Goal: Task Accomplishment & Management: Complete application form

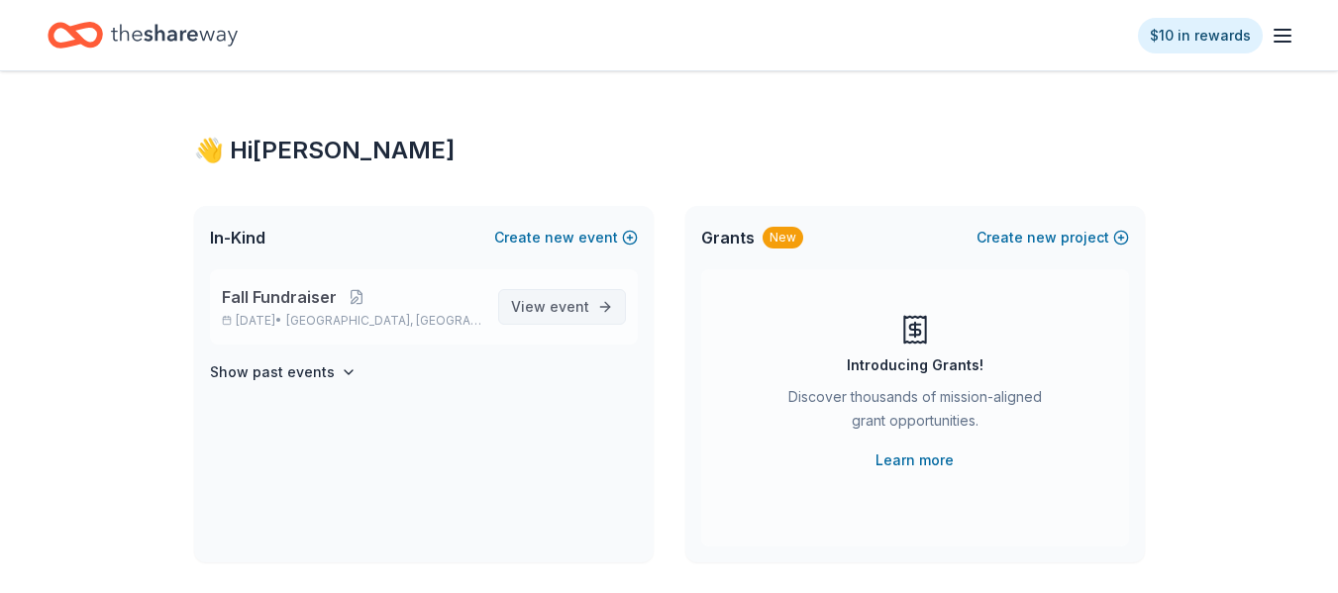
click at [541, 308] on span "View event" at bounding box center [550, 307] width 78 height 24
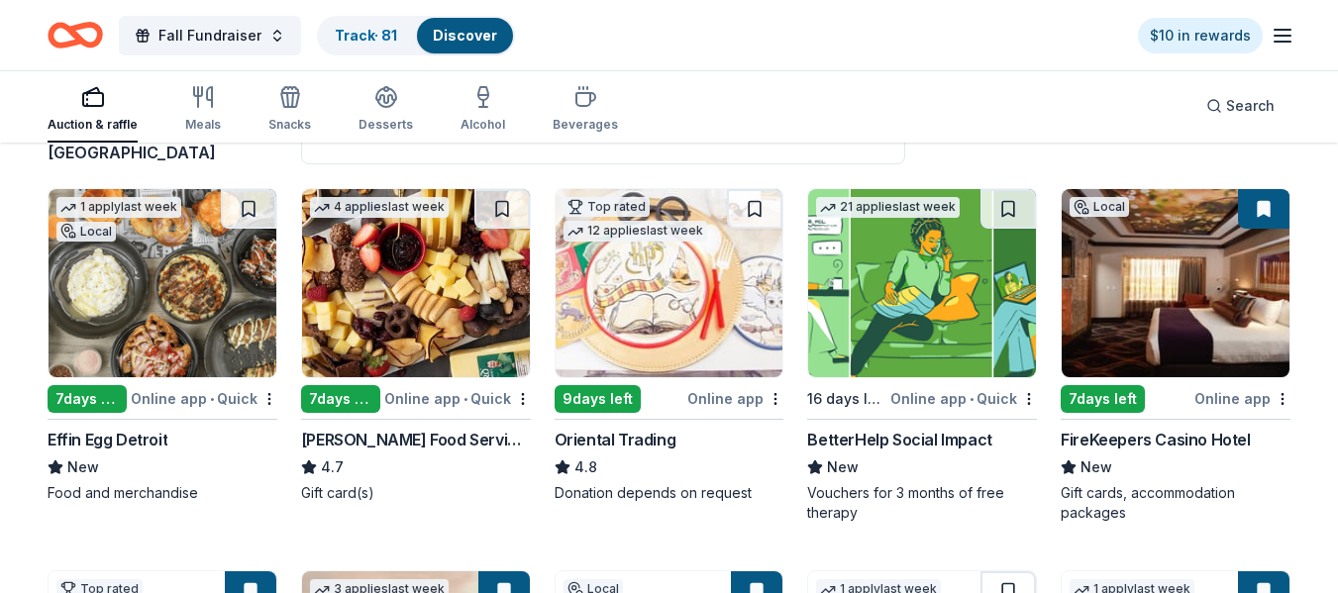
scroll to position [172, 0]
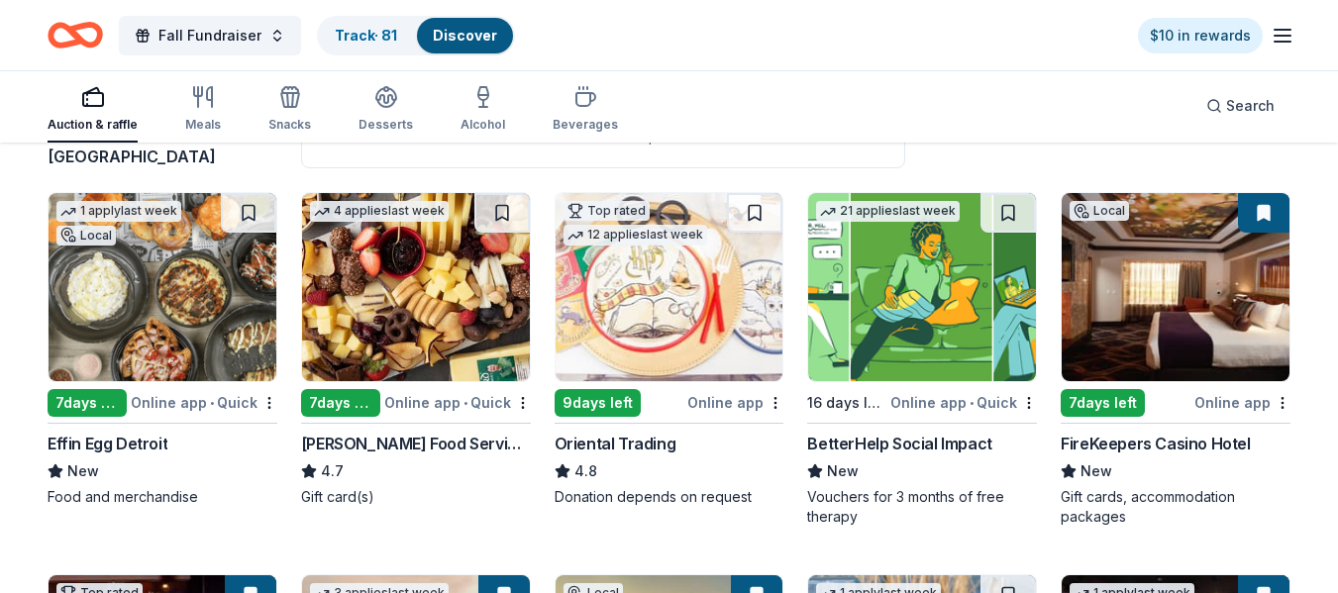
click at [407, 265] on img at bounding box center [416, 287] width 228 height 188
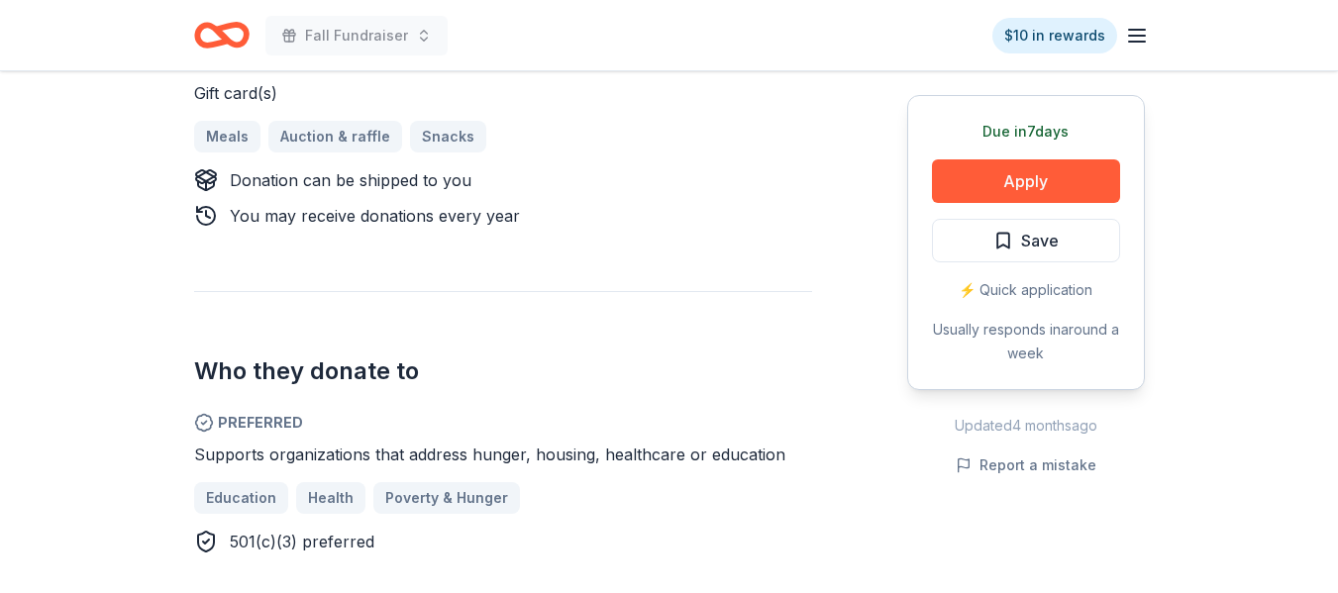
scroll to position [947, 0]
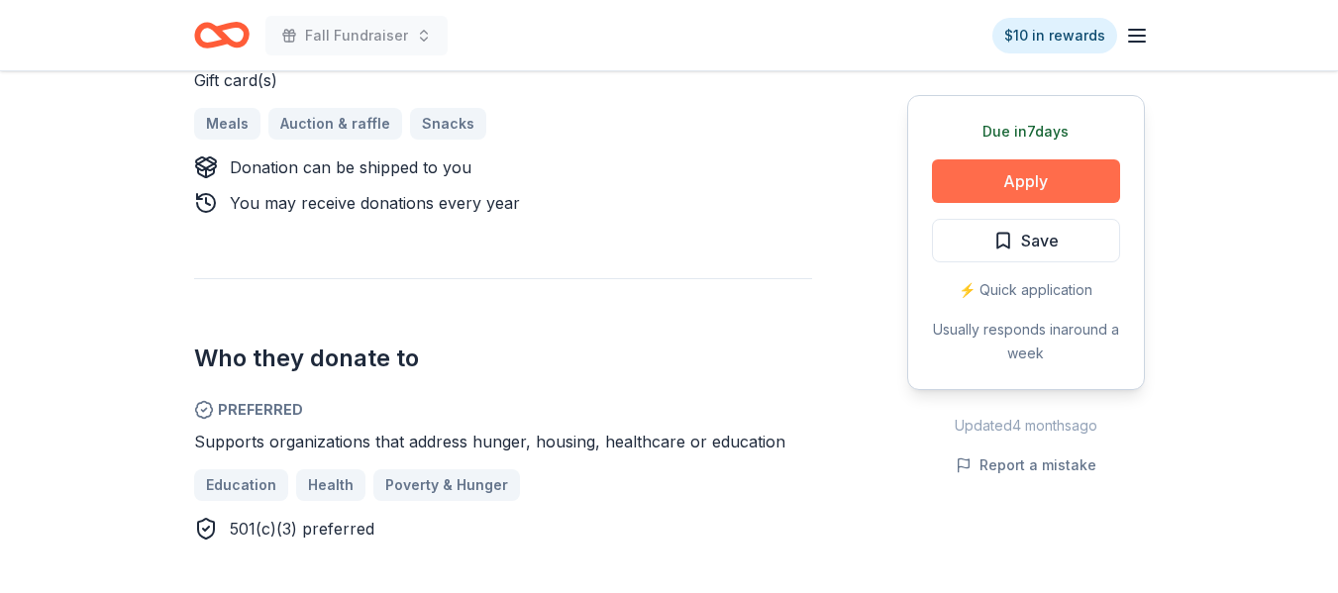
click at [1012, 189] on button "Apply" at bounding box center [1026, 181] width 188 height 44
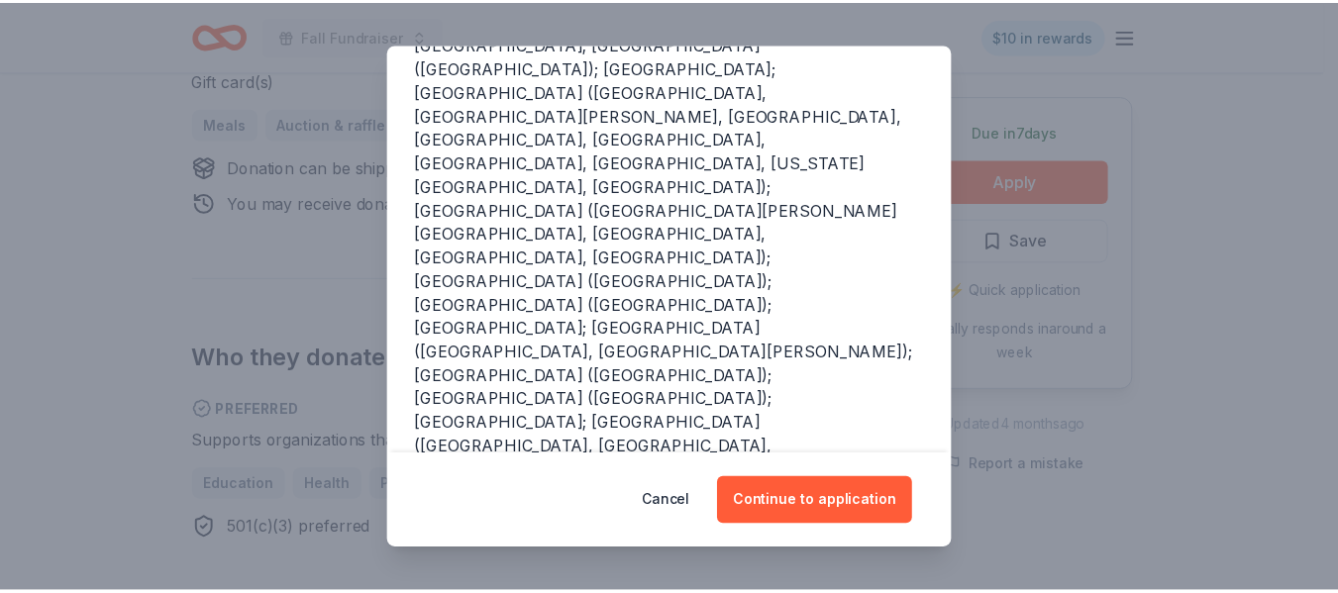
scroll to position [509, 0]
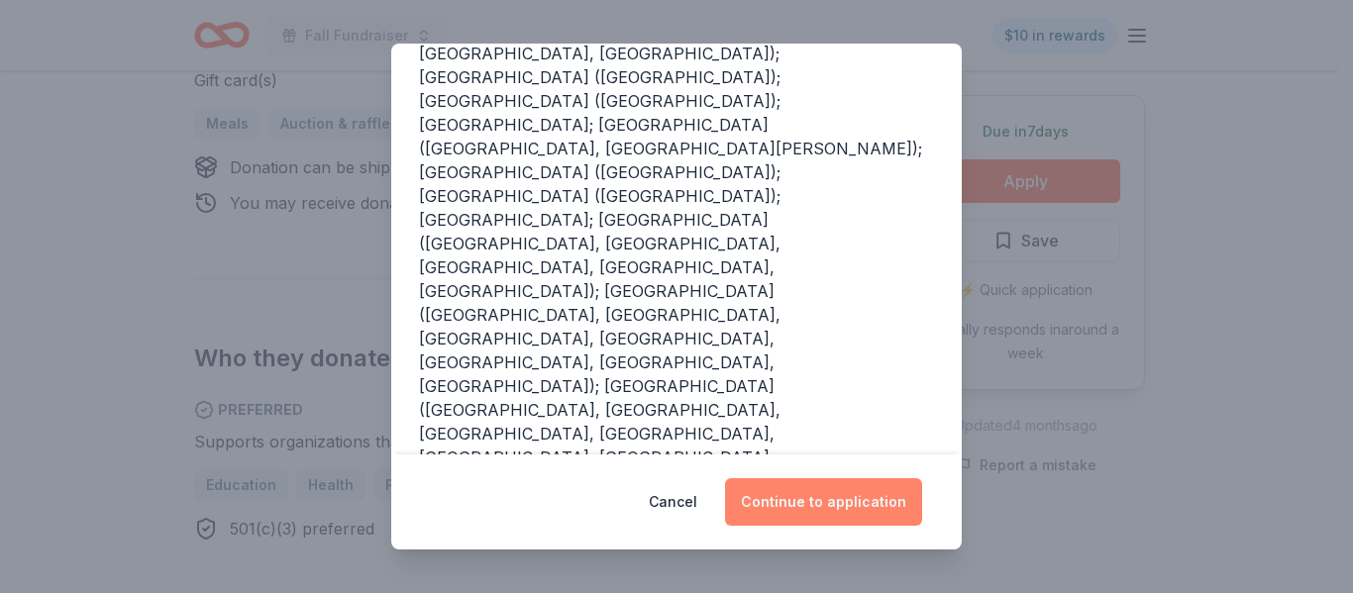
click at [833, 499] on button "Continue to application" at bounding box center [823, 502] width 197 height 48
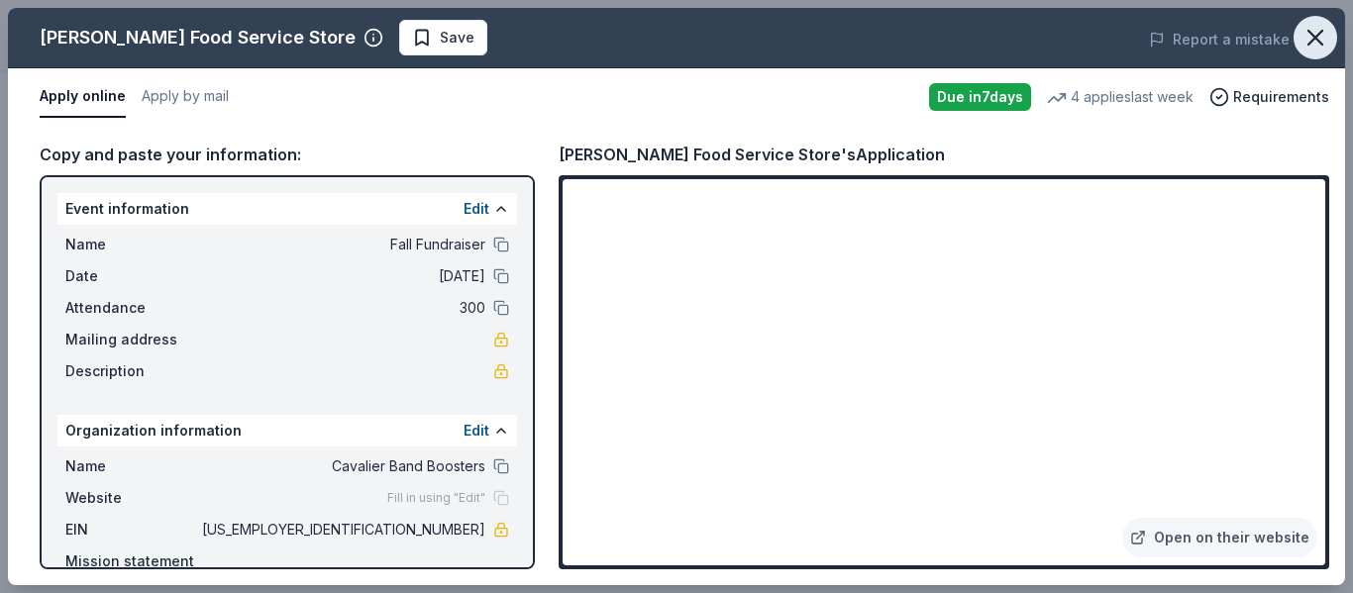
click at [1313, 40] on icon "button" at bounding box center [1315, 38] width 14 height 14
